Goal: Task Accomplishment & Management: Manage account settings

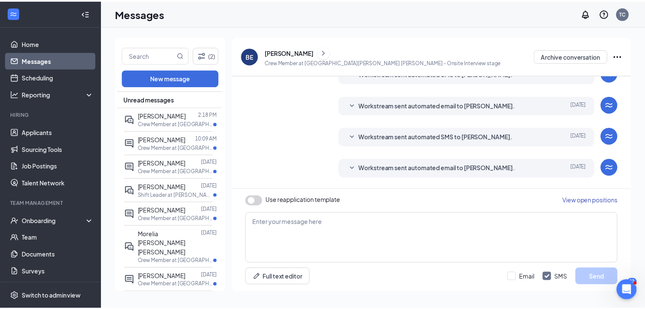
scroll to position [214, 0]
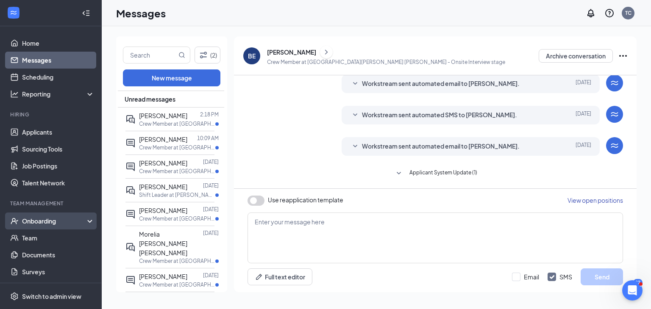
drag, startPoint x: 45, startPoint y: 221, endPoint x: 50, endPoint y: 216, distance: 6.9
click at [46, 219] on div "Onboarding" at bounding box center [54, 221] width 65 height 8
click at [40, 240] on link "Overview" at bounding box center [58, 238] width 72 height 17
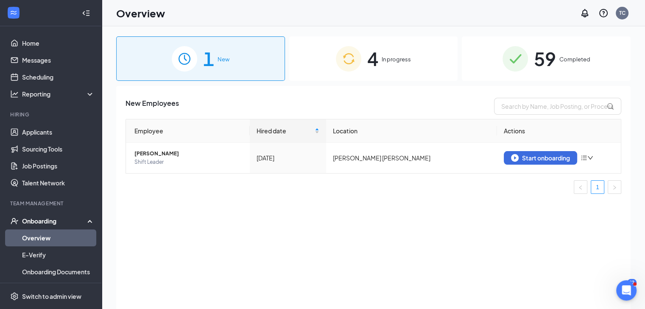
click at [386, 74] on div "4 In progress" at bounding box center [373, 58] width 169 height 45
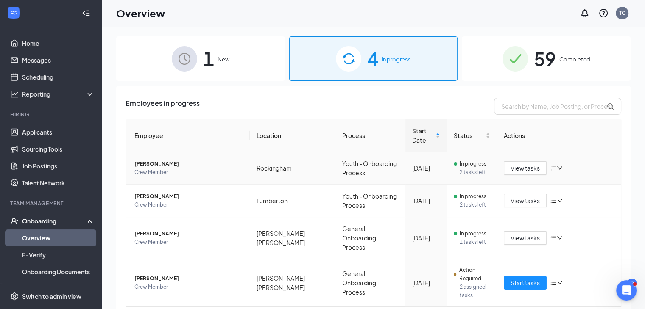
scroll to position [17, 0]
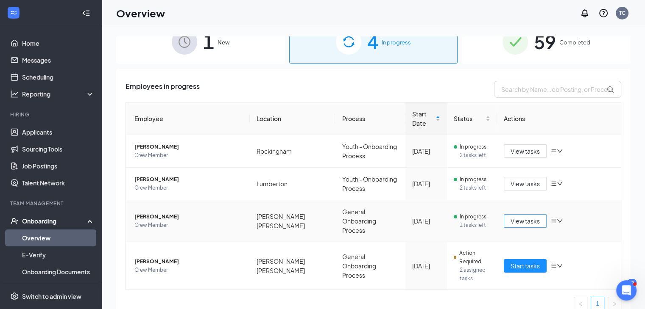
click at [511, 217] on span "View tasks" at bounding box center [524, 221] width 29 height 9
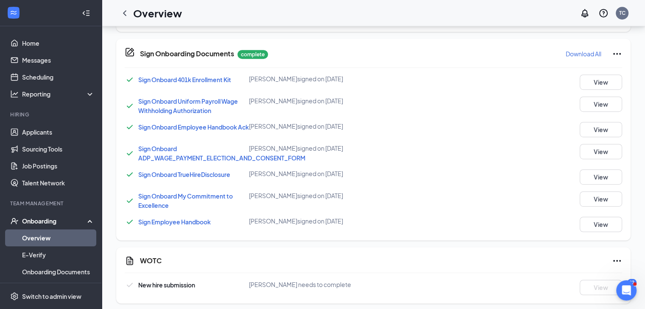
scroll to position [484, 0]
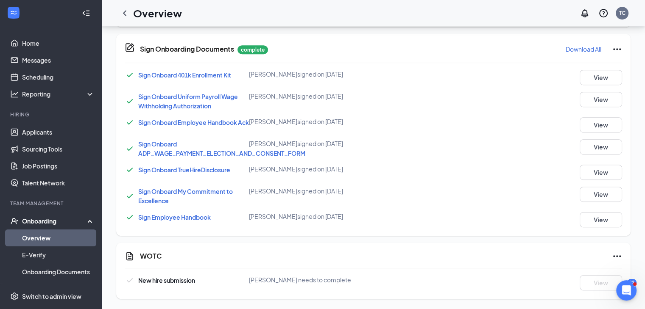
click at [160, 280] on span "New hire submission" at bounding box center [166, 281] width 57 height 8
click at [309, 278] on span "John S Horton needs to complete" at bounding box center [300, 280] width 102 height 8
click at [621, 256] on icon "Ellipses" at bounding box center [617, 256] width 10 height 10
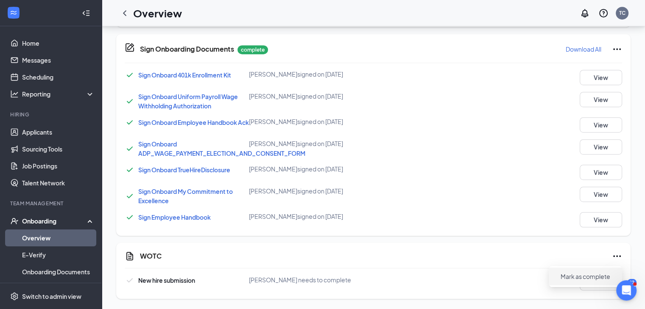
click at [565, 274] on span "Mark as complete" at bounding box center [585, 277] width 50 height 8
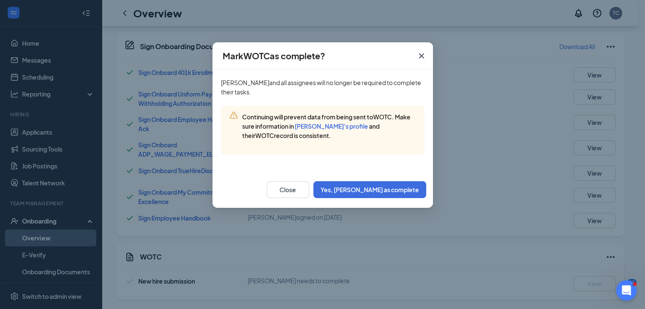
click at [420, 58] on icon "Cross" at bounding box center [421, 56] width 10 height 10
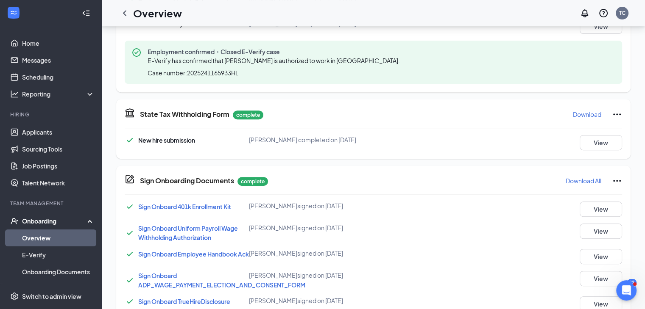
scroll to position [399, 0]
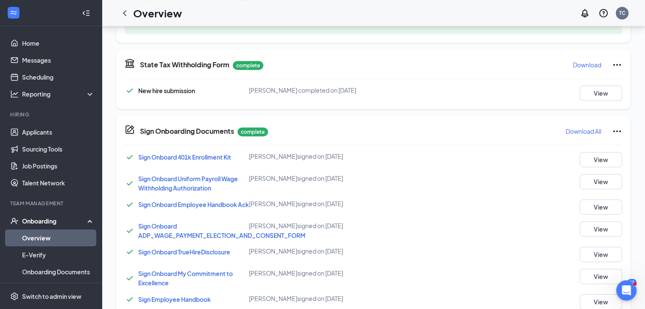
click at [619, 131] on icon "Ellipses" at bounding box center [617, 132] width 8 height 2
click at [490, 185] on div "Sign Onboard Uniform Payroll Wage Withholding Authorization John S Horton signe…" at bounding box center [373, 183] width 497 height 19
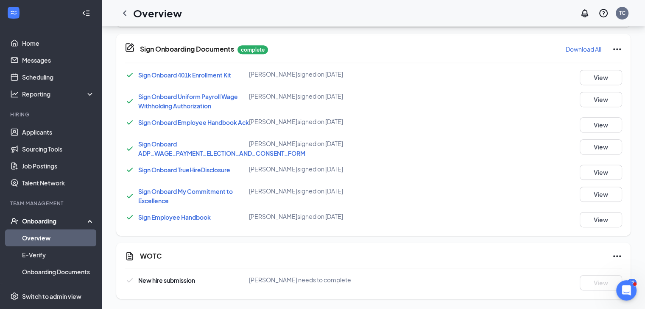
click at [614, 253] on icon "Ellipses" at bounding box center [617, 256] width 10 height 10
click at [576, 273] on span "Mark as complete" at bounding box center [585, 277] width 50 height 8
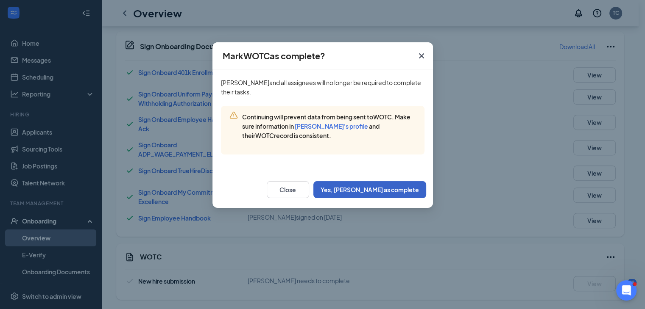
click at [376, 189] on button "Yes, mark as complete" at bounding box center [369, 189] width 113 height 17
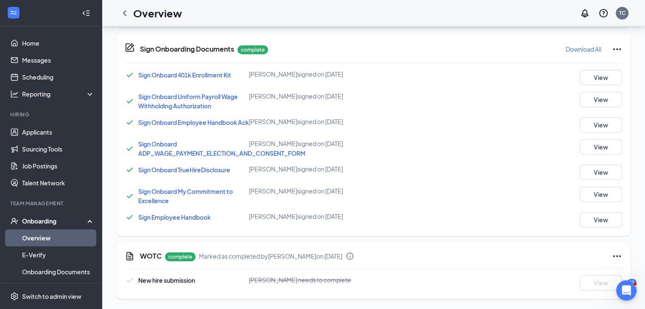
click at [614, 255] on icon "Ellipses" at bounding box center [617, 256] width 10 height 10
click at [575, 290] on span "Mark as incomplete" at bounding box center [582, 294] width 54 height 8
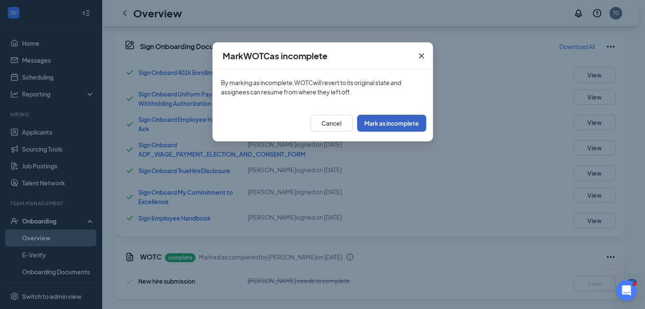
click at [405, 120] on button "Mark as incomplete" at bounding box center [391, 123] width 69 height 17
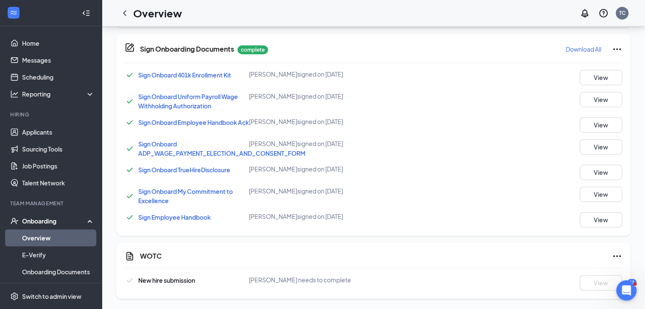
click at [614, 255] on icon "Ellipses" at bounding box center [617, 256] width 10 height 10
click at [581, 278] on span "Mark as complete" at bounding box center [585, 277] width 50 height 8
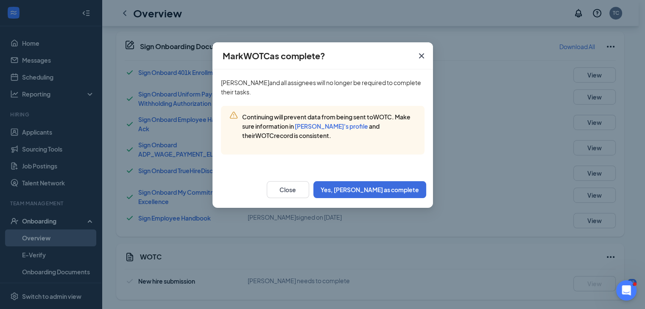
click at [326, 125] on span "John S Horton 's profile" at bounding box center [331, 126] width 73 height 8
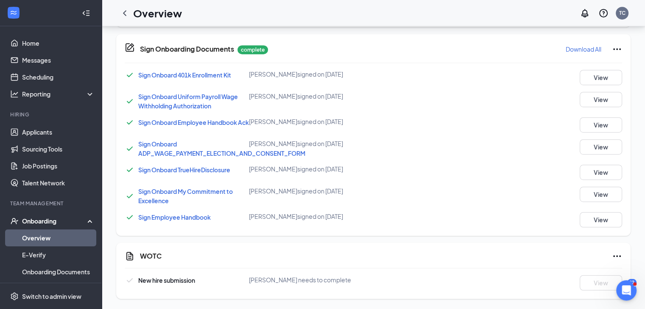
click at [617, 257] on icon "Ellipses" at bounding box center [617, 256] width 10 height 10
click at [181, 280] on span "New hire submission" at bounding box center [166, 281] width 57 height 8
click at [42, 269] on link "Onboarding Documents" at bounding box center [58, 272] width 72 height 17
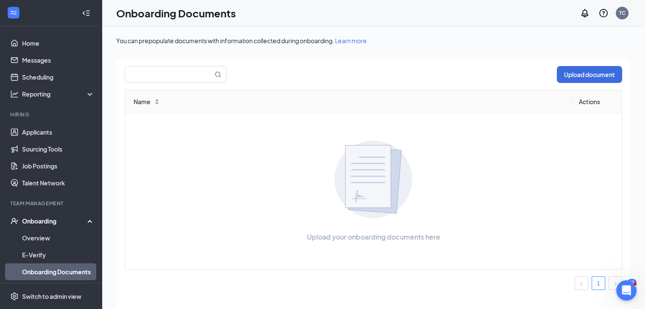
click at [37, 223] on div "Onboarding" at bounding box center [54, 221] width 65 height 8
click at [41, 223] on div "Onboarding" at bounding box center [54, 221] width 65 height 8
click at [38, 240] on link "Overview" at bounding box center [58, 238] width 72 height 17
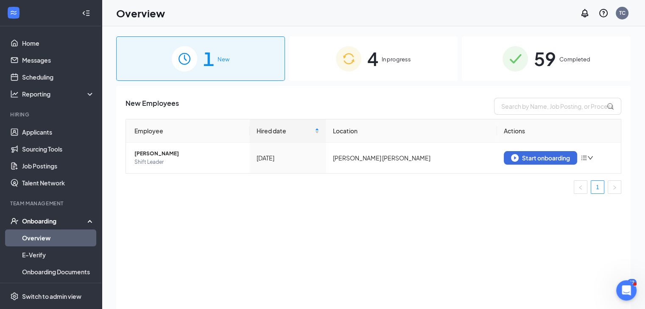
click at [378, 68] on span "4" at bounding box center [372, 58] width 11 height 29
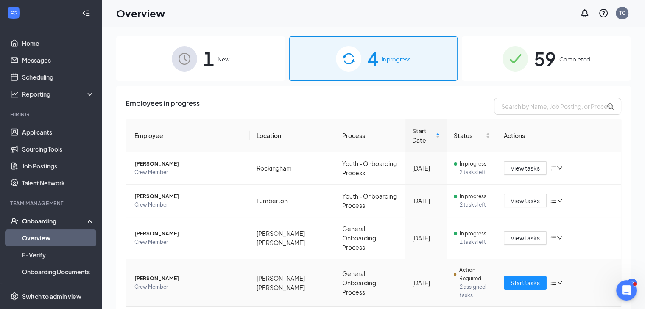
click at [550, 280] on icon "bars" at bounding box center [553, 283] width 7 height 7
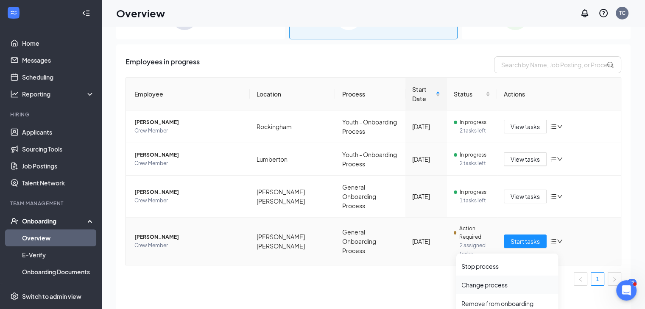
scroll to position [38, 0]
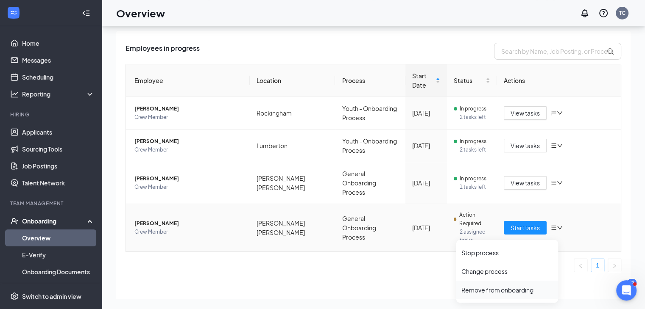
click at [500, 290] on div "Remove from onboarding" at bounding box center [507, 290] width 92 height 8
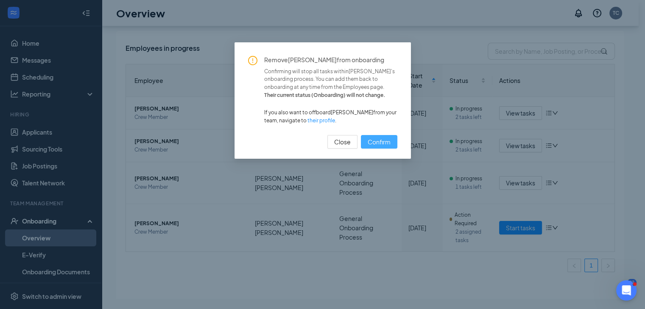
click at [381, 141] on span "Confirm" at bounding box center [378, 141] width 23 height 9
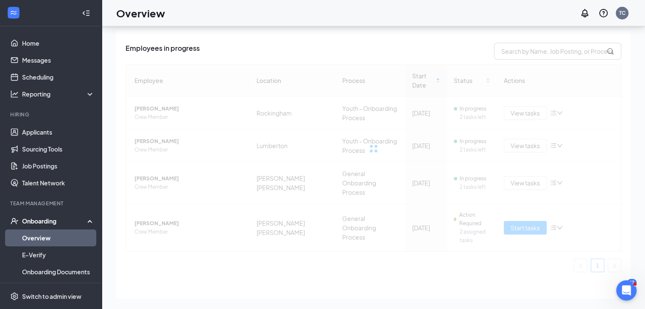
scroll to position [0, 0]
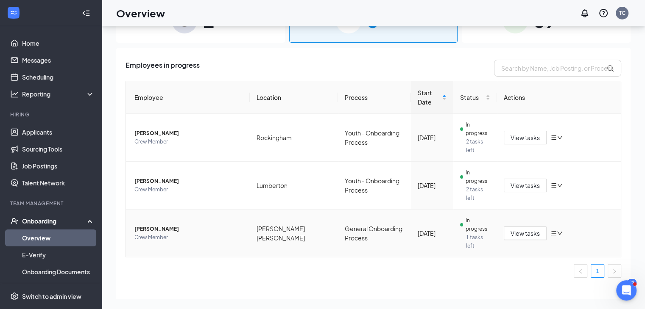
click at [552, 231] on icon "bars" at bounding box center [554, 233] width 6 height 5
click at [539, 229] on span "View tasks" at bounding box center [524, 233] width 29 height 9
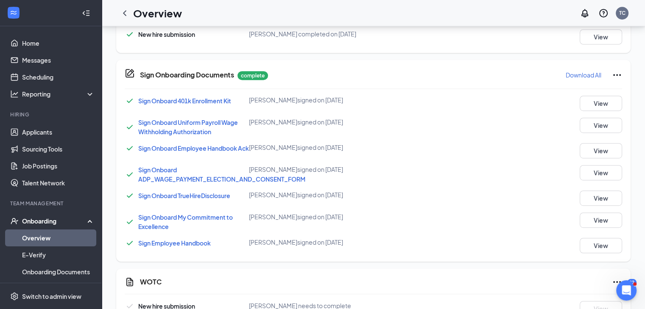
scroll to position [484, 0]
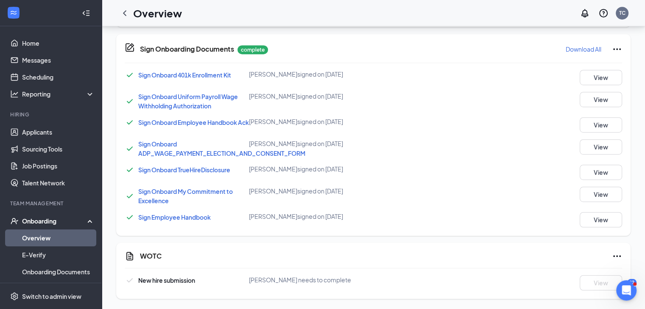
click at [613, 256] on icon "Ellipses" at bounding box center [617, 257] width 8 height 2
click at [595, 274] on span "Mark as complete" at bounding box center [585, 277] width 50 height 8
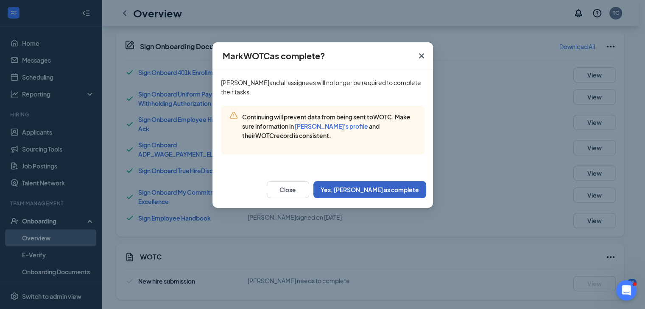
click at [392, 188] on button "Yes, mark as complete" at bounding box center [369, 189] width 113 height 17
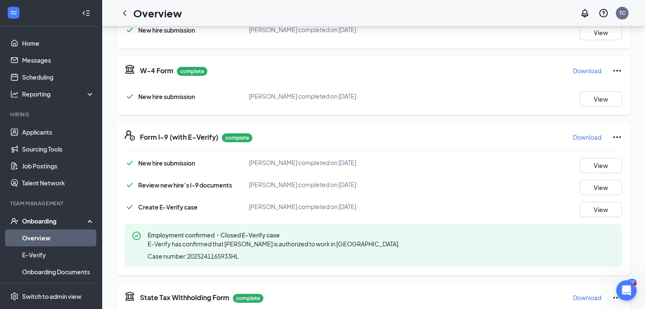
scroll to position [170, 0]
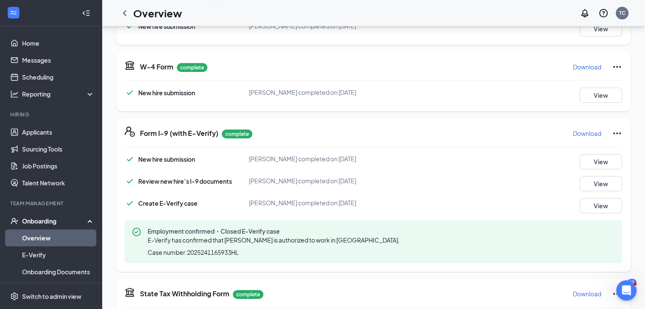
click at [51, 219] on div "Onboarding" at bounding box center [54, 221] width 65 height 8
click at [38, 219] on div "Onboarding" at bounding box center [54, 221] width 65 height 8
click at [50, 219] on div "Onboarding" at bounding box center [54, 221] width 65 height 8
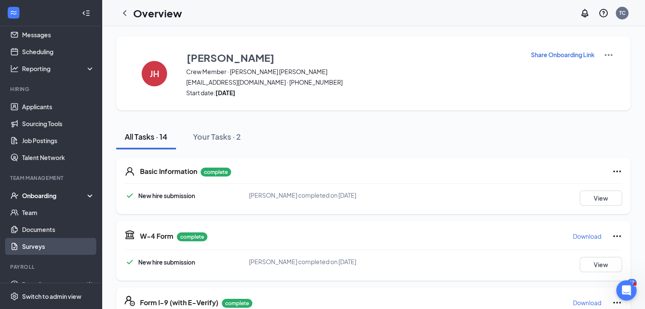
scroll to position [39, 0]
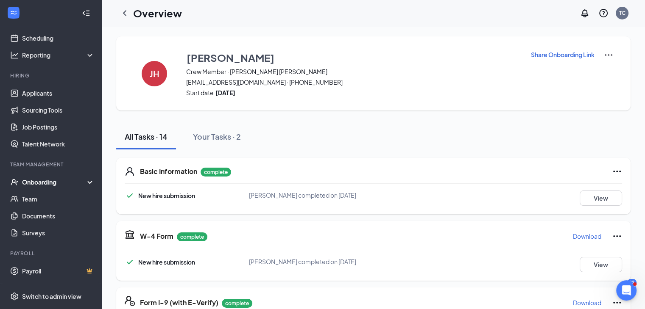
click at [47, 180] on div "Onboarding" at bounding box center [54, 182] width 65 height 8
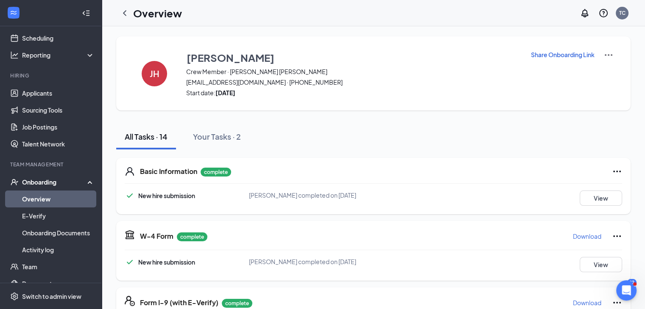
click at [43, 199] on link "Overview" at bounding box center [58, 199] width 72 height 17
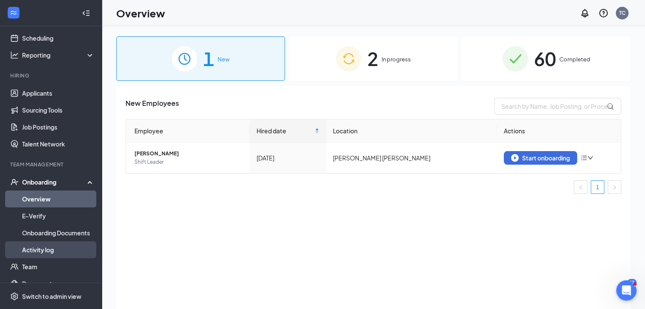
click at [41, 251] on link "Activity log" at bounding box center [58, 250] width 72 height 17
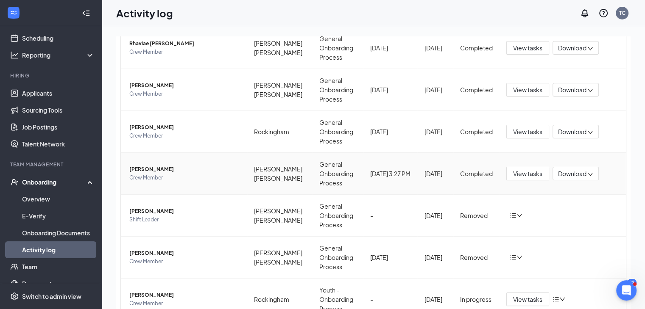
scroll to position [245, 0]
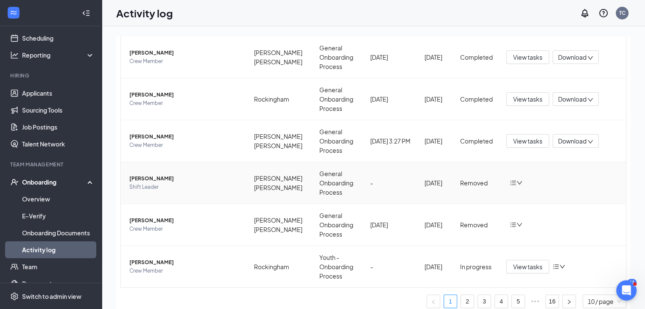
click at [509, 181] on icon "bars" at bounding box center [512, 183] width 7 height 7
click at [523, 196] on div "Return to onboarding" at bounding box center [555, 199] width 92 height 8
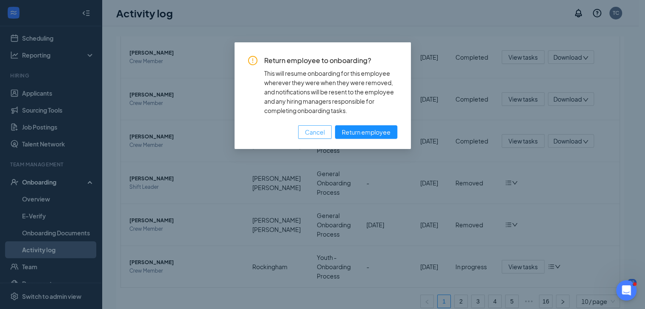
click at [318, 134] on span "Cancel" at bounding box center [315, 132] width 20 height 9
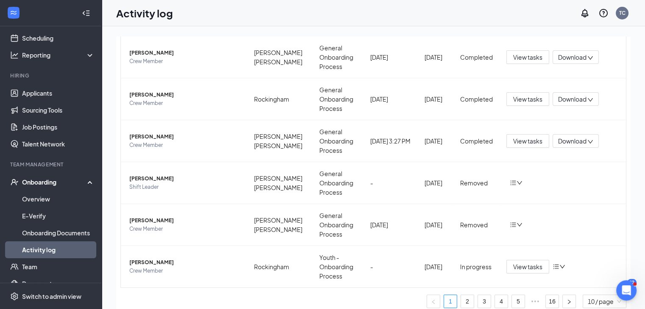
click at [48, 183] on div "Onboarding" at bounding box center [54, 182] width 65 height 8
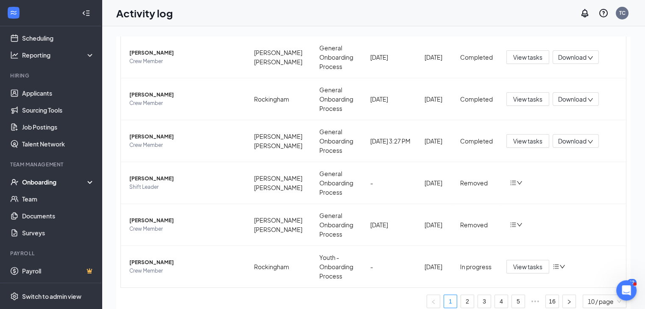
click at [46, 179] on div "Onboarding" at bounding box center [54, 182] width 65 height 8
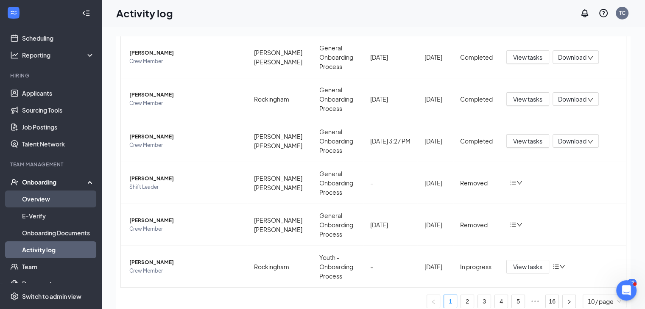
click at [47, 193] on link "Overview" at bounding box center [58, 199] width 72 height 17
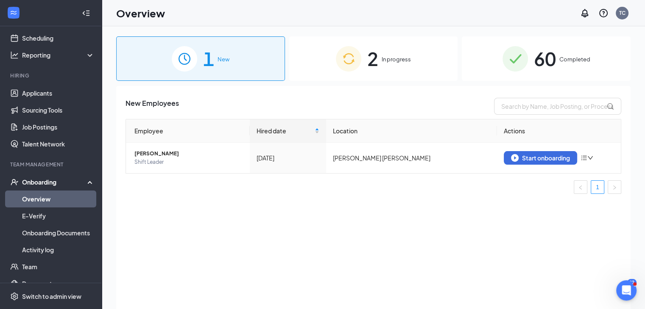
click at [354, 61] on img at bounding box center [348, 58] width 25 height 25
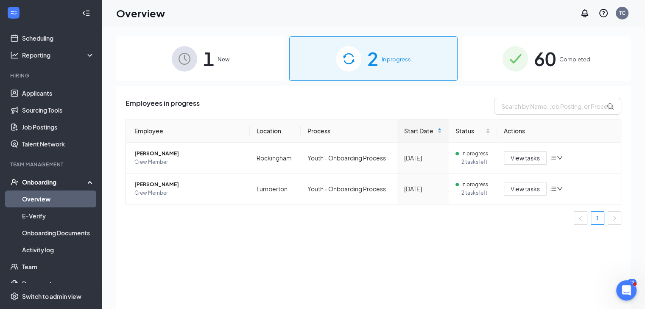
click at [527, 54] on img at bounding box center [514, 58] width 25 height 25
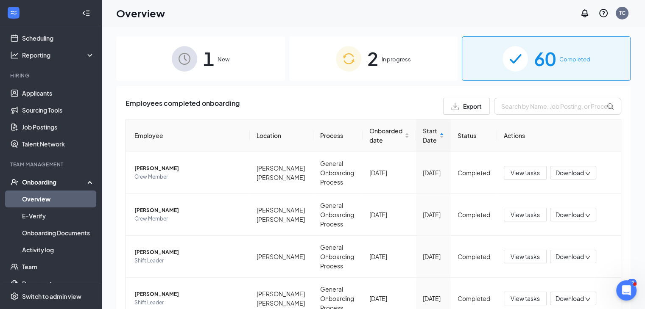
click at [224, 56] on span "New" at bounding box center [223, 59] width 12 height 8
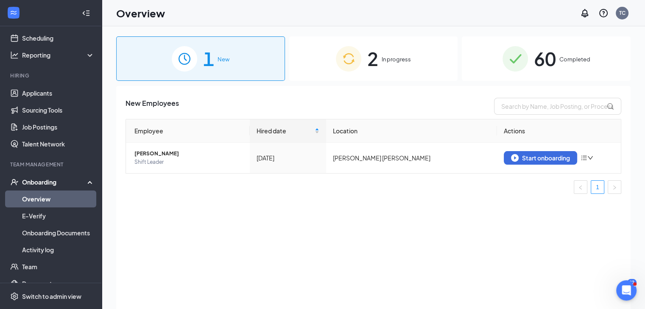
click at [364, 70] on div "2 In progress" at bounding box center [373, 58] width 169 height 45
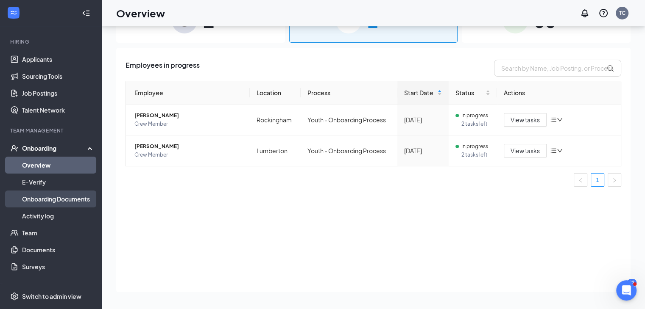
scroll to position [81, 0]
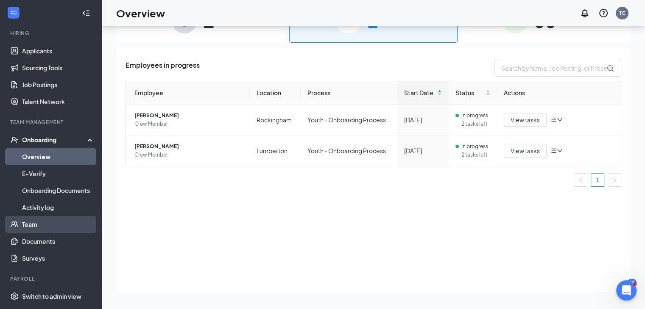
click at [45, 225] on link "Team" at bounding box center [58, 224] width 72 height 17
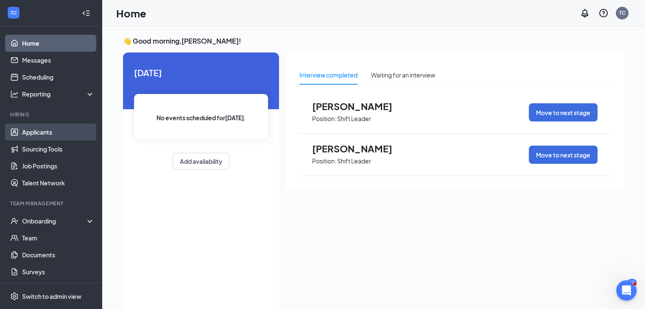
scroll to position [39, 0]
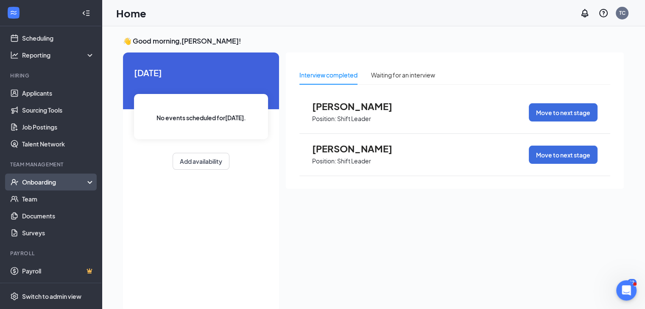
click at [42, 177] on div "Onboarding" at bounding box center [51, 182] width 102 height 17
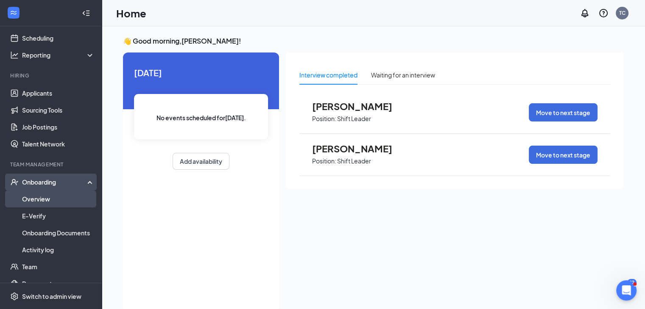
click at [41, 195] on link "Overview" at bounding box center [58, 199] width 72 height 17
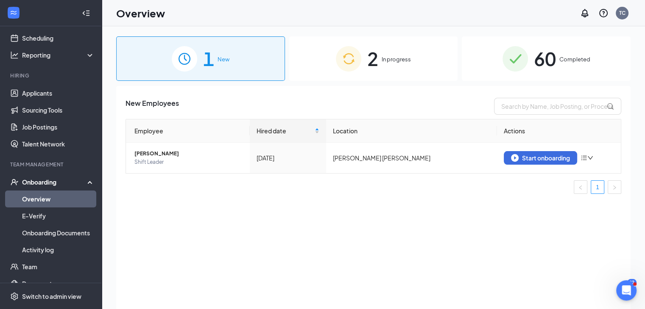
click at [415, 63] on div "2 In progress" at bounding box center [373, 58] width 169 height 45
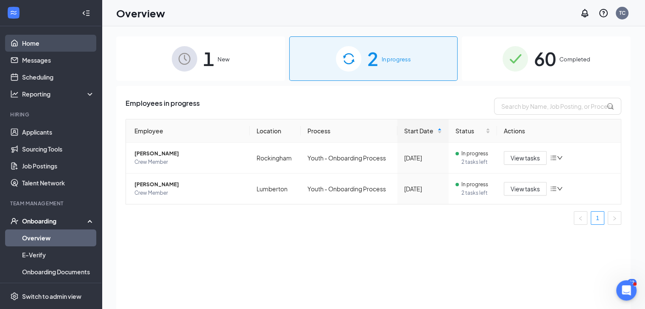
click at [36, 41] on link "Home" at bounding box center [58, 43] width 72 height 17
